Goal: Transaction & Acquisition: Purchase product/service

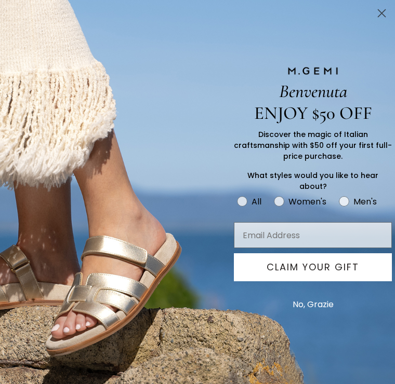
scroll to position [178, 0]
click at [378, 16] on circle "Close dialog" at bounding box center [381, 13] width 17 height 17
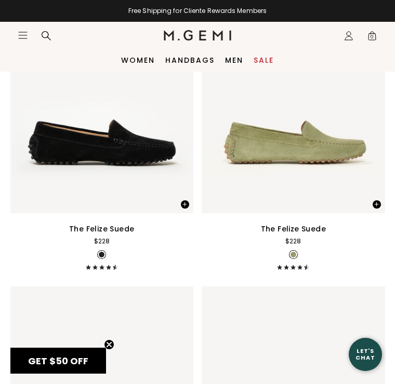
scroll to position [1153, 0]
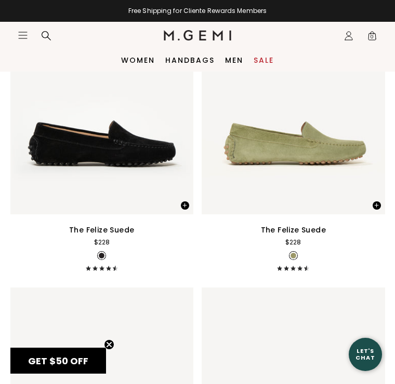
click at [20, 31] on icon "Icons/20x20/hamburger@2x" at bounding box center [23, 35] width 10 height 10
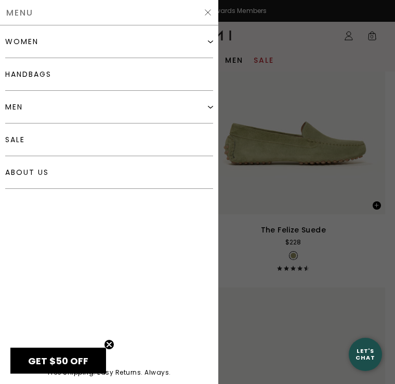
click at [41, 136] on link "sale" at bounding box center [109, 140] width 208 height 33
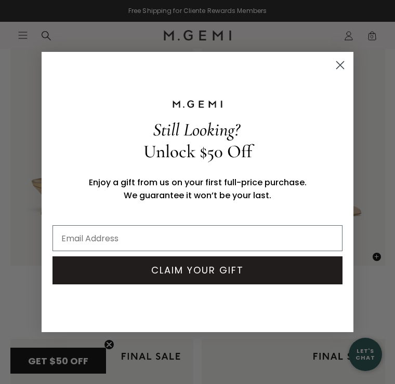
scroll to position [7559, 0]
click at [341, 74] on circle "Close dialog" at bounding box center [339, 65] width 17 height 17
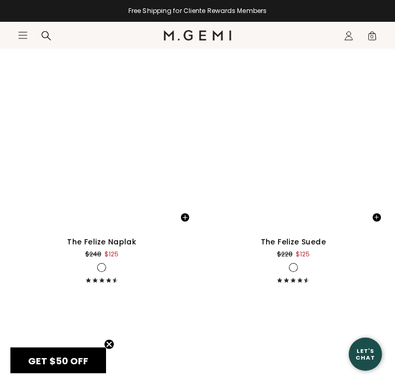
scroll to position [13631, 0]
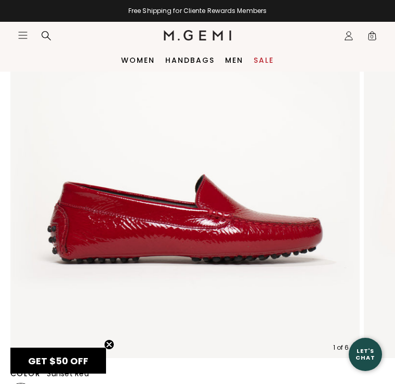
scroll to position [149, 0]
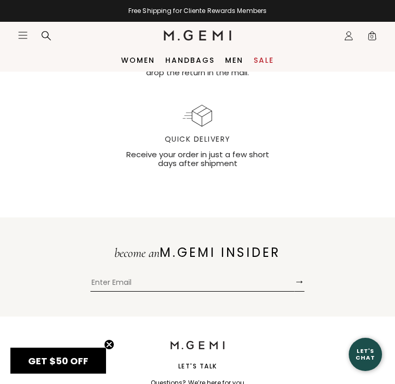
scroll to position [1433, 0]
click at [260, 64] on link "Sale" at bounding box center [263, 60] width 20 height 8
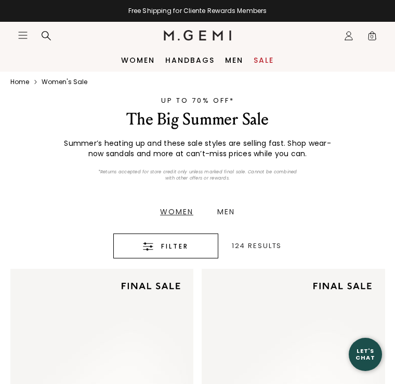
click at [273, 63] on link "Sale" at bounding box center [263, 60] width 20 height 8
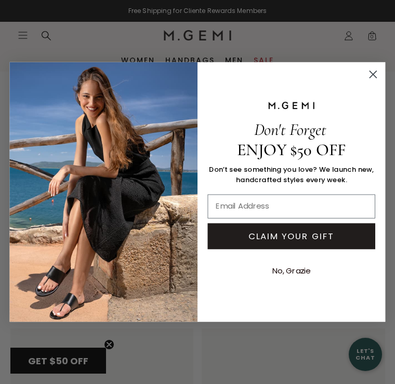
scroll to position [11331, 0]
click at [373, 74] on circle "Close dialog" at bounding box center [373, 74] width 16 height 16
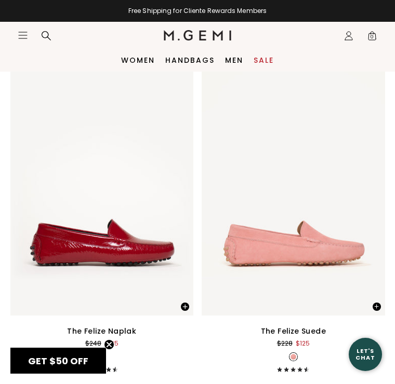
scroll to position [13542, 0]
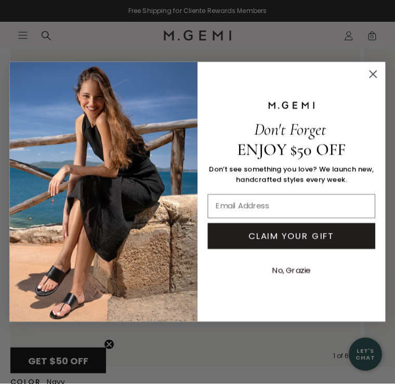
scroll to position [134, 0]
click at [376, 81] on circle "Close dialog" at bounding box center [373, 74] width 16 height 16
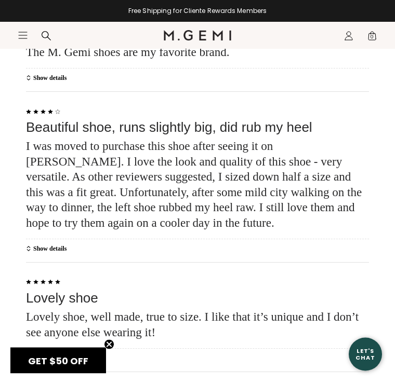
scroll to position [2600, 0]
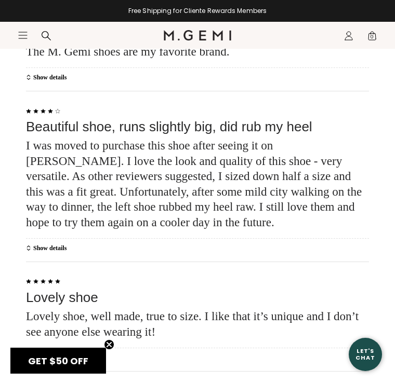
click at [2, 224] on div "Reviews 4.4 | (7) 7 Reviews Sort Most Recent check Most Recent Most Helpful Old…" at bounding box center [197, 175] width 395 height 1455
